Goal: Transaction & Acquisition: Obtain resource

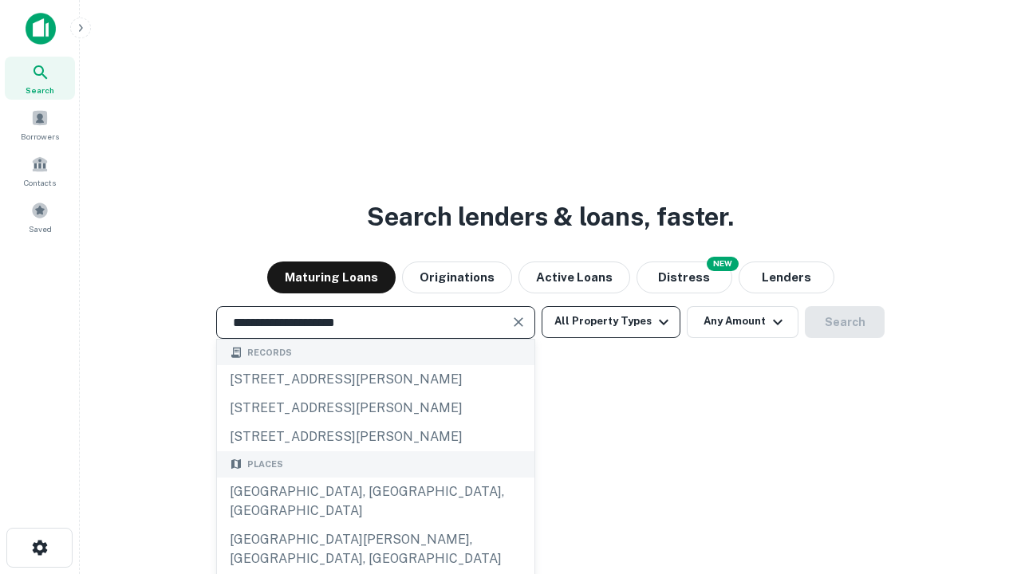
click at [375, 526] on div "[GEOGRAPHIC_DATA], [GEOGRAPHIC_DATA], [GEOGRAPHIC_DATA]" at bounding box center [375, 502] width 317 height 48
click at [611, 321] on button "All Property Types" at bounding box center [610, 322] width 139 height 32
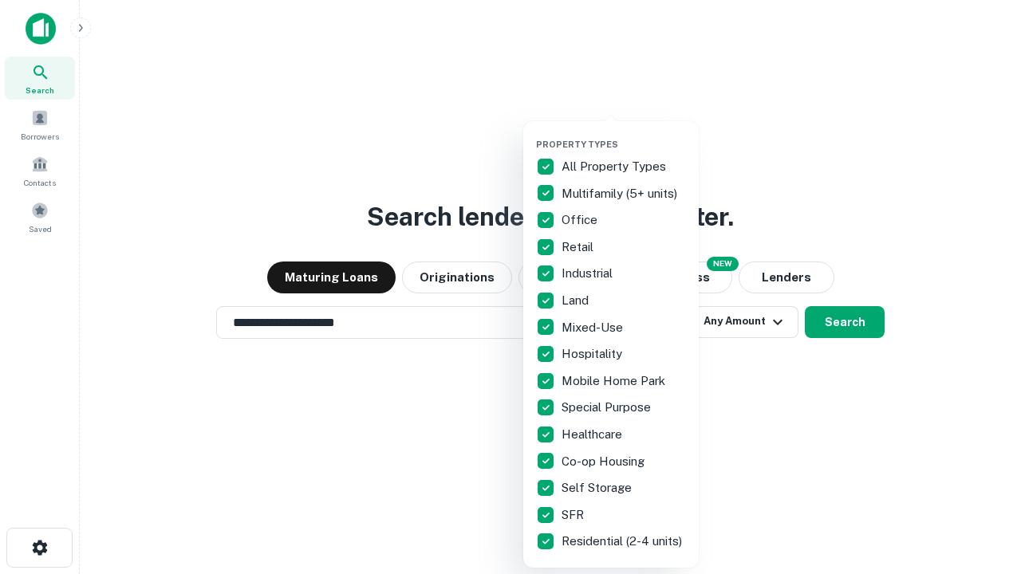
type input "**********"
click at [624, 134] on button "button" at bounding box center [623, 134] width 175 height 1
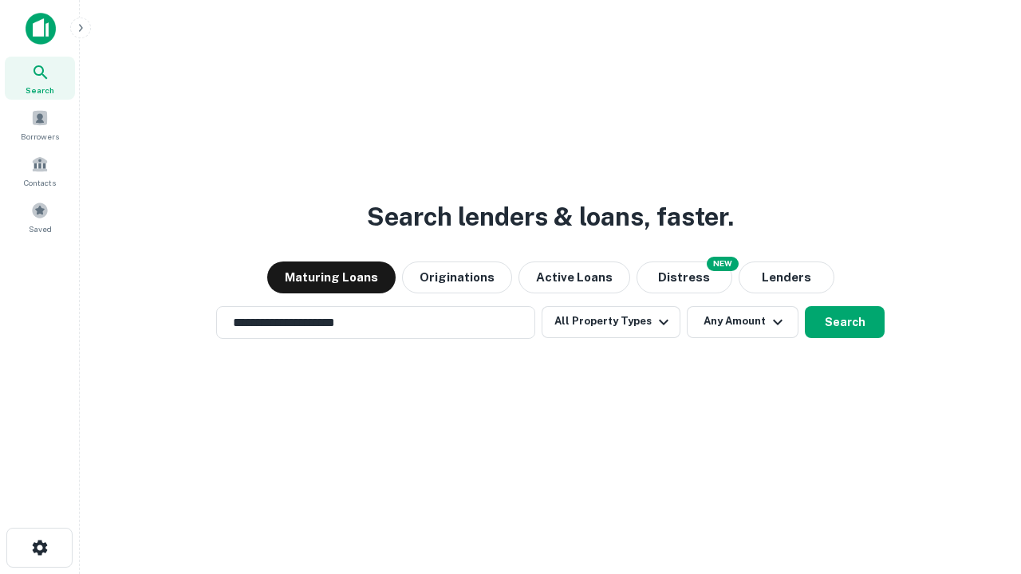
scroll to position [25, 0]
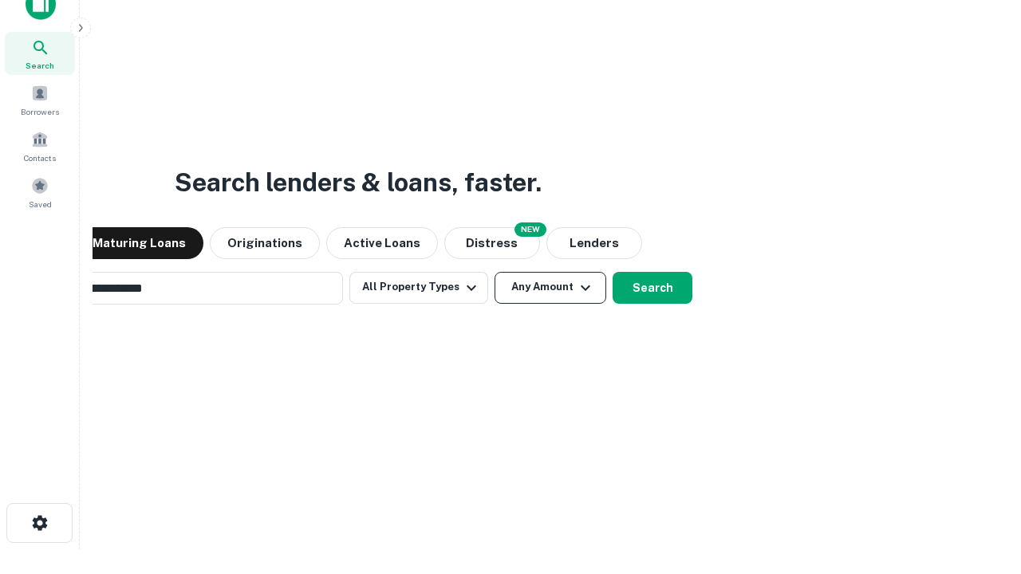
click at [494, 272] on button "Any Amount" at bounding box center [550, 288] width 112 height 32
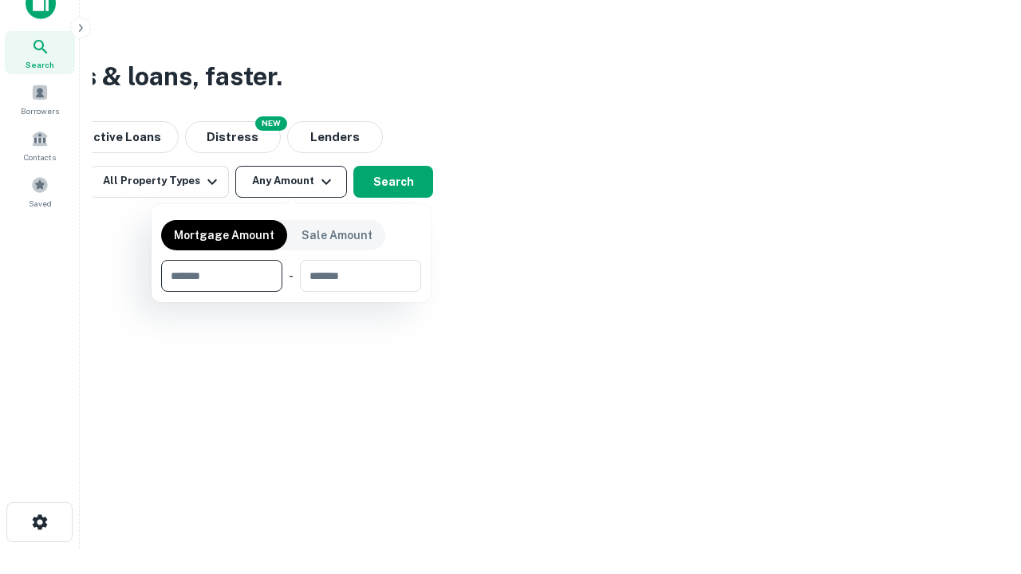
type input "*******"
click at [291, 292] on button "button" at bounding box center [291, 292] width 260 height 1
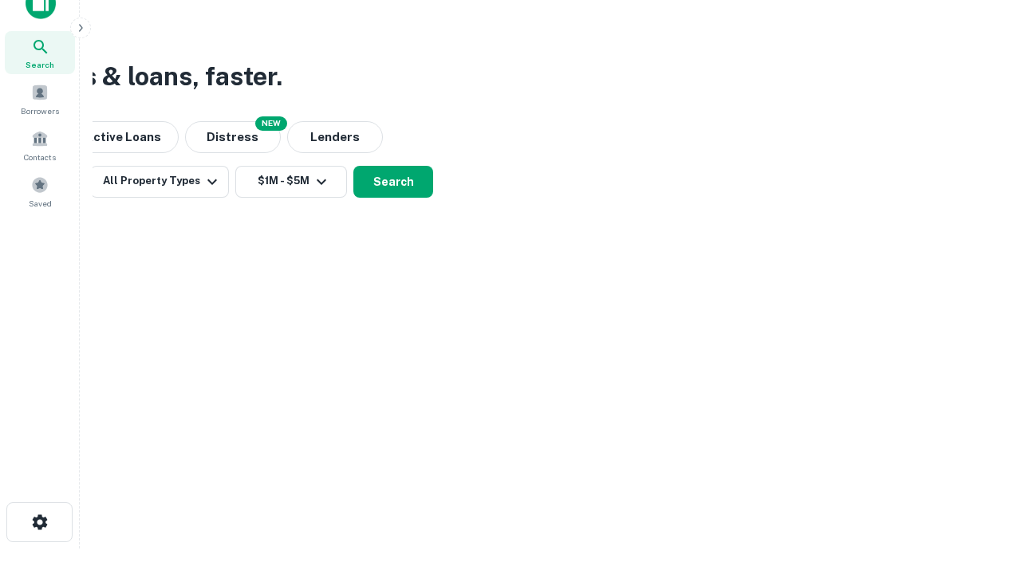
scroll to position [25, 0]
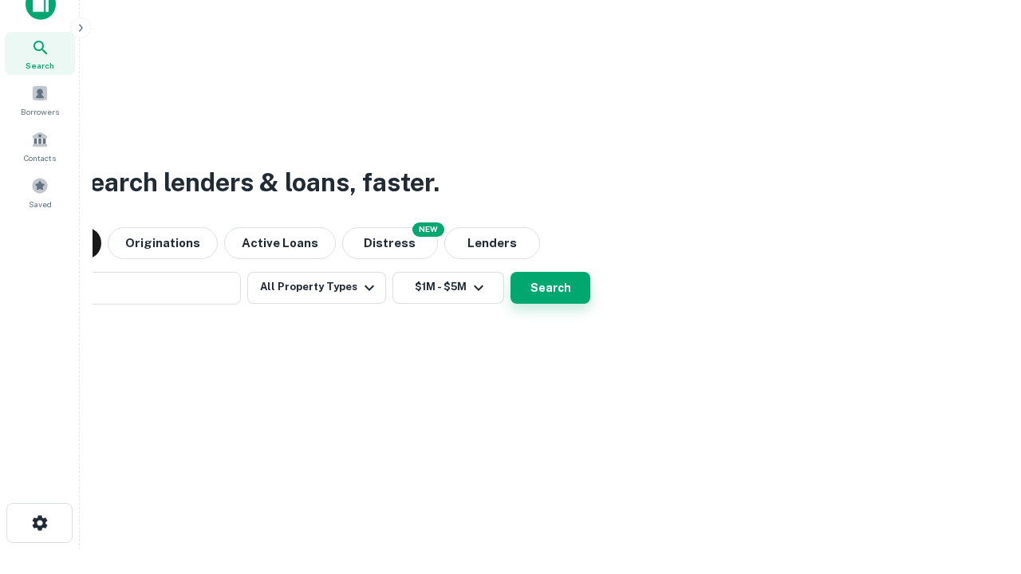
click at [510, 272] on button "Search" at bounding box center [550, 288] width 80 height 32
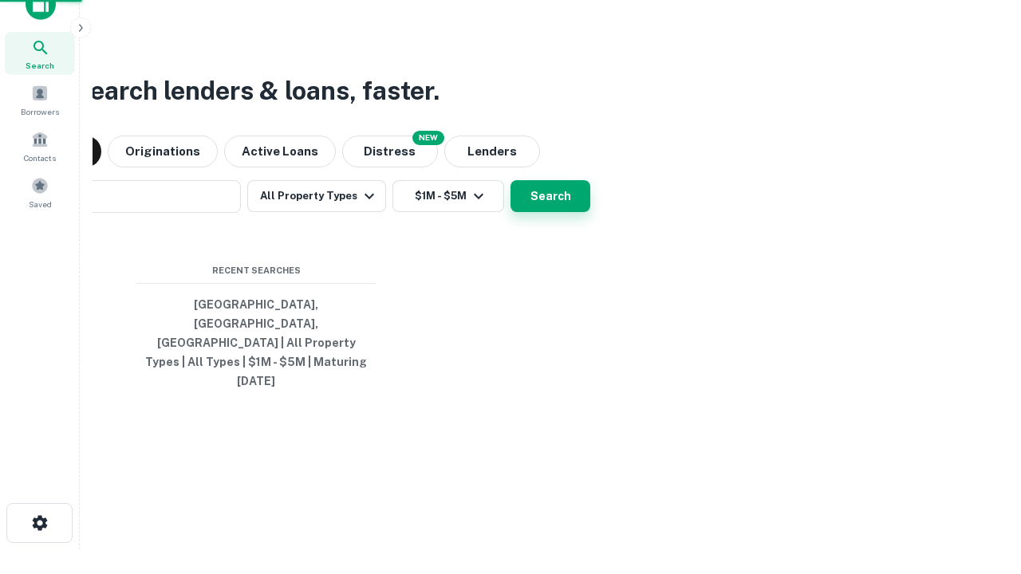
scroll to position [26, 0]
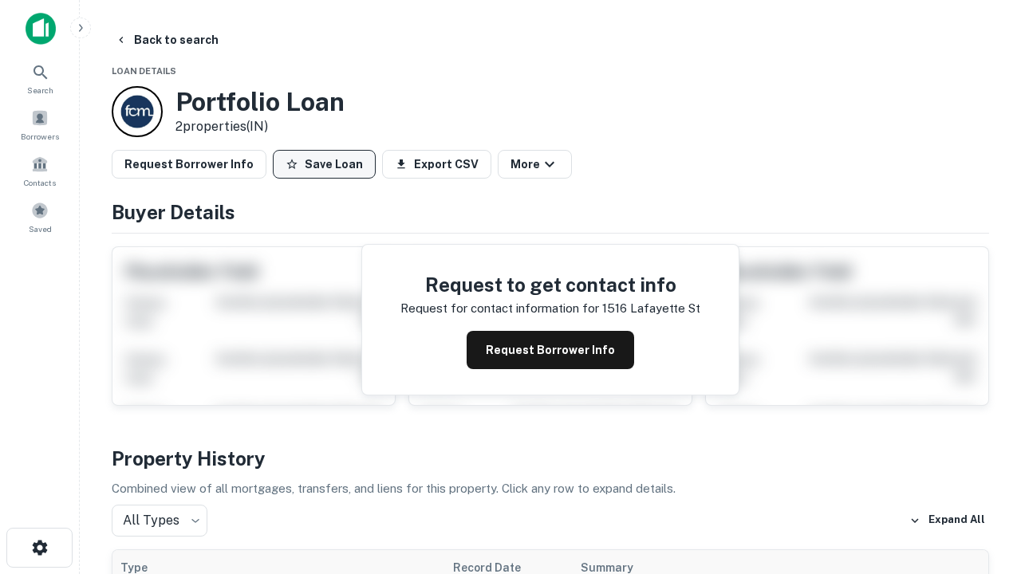
click at [324, 164] on button "Save Loan" at bounding box center [324, 164] width 103 height 29
click at [328, 164] on button "Loan Saved" at bounding box center [328, 164] width 110 height 29
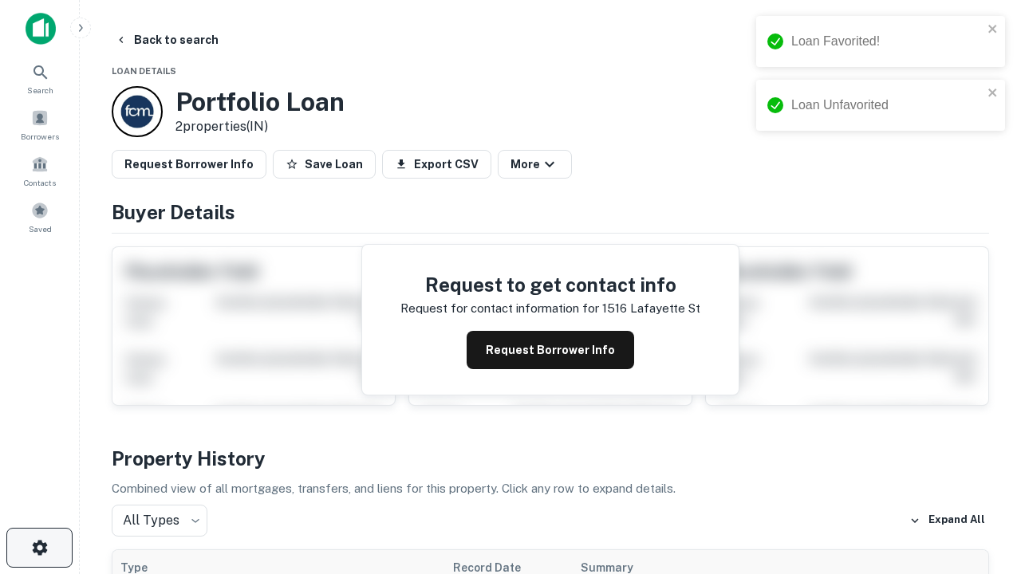
click at [39, 548] on icon "button" at bounding box center [39, 547] width 19 height 19
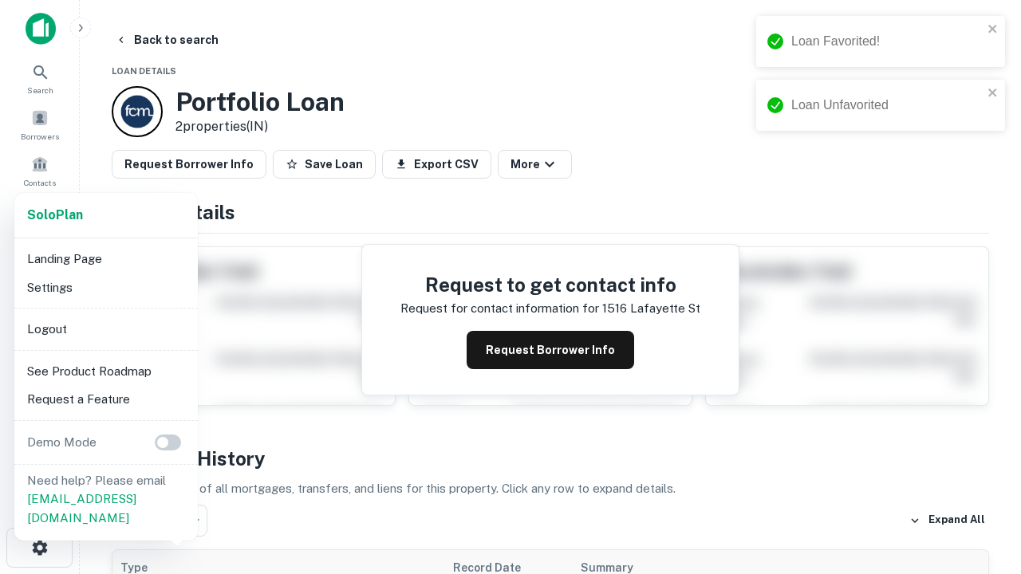
click at [105, 329] on li "Logout" at bounding box center [106, 329] width 171 height 29
